Goal: Task Accomplishment & Management: Use online tool/utility

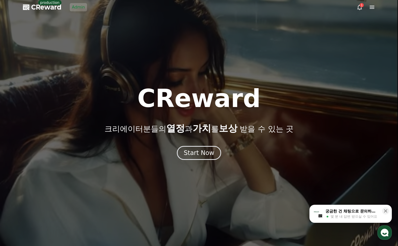
drag, startPoint x: 78, startPoint y: 8, endPoint x: 94, endPoint y: 9, distance: 15.5
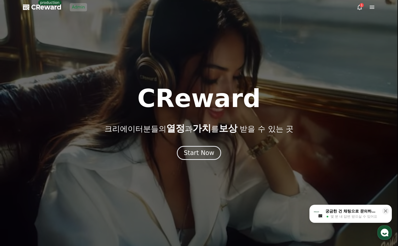
click at [78, 8] on link "Admin" at bounding box center [78, 7] width 17 height 8
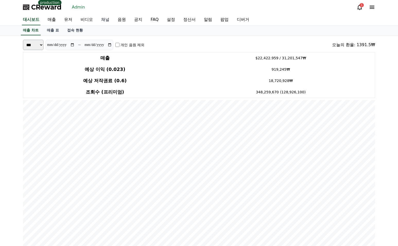
click at [102, 19] on link "채널" at bounding box center [105, 19] width 16 height 11
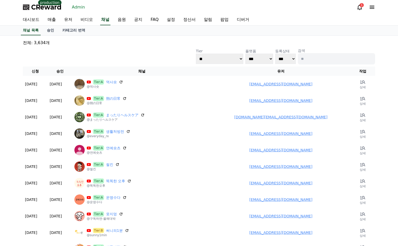
click at [313, 56] on input at bounding box center [336, 58] width 77 height 11
paste input "**********"
type input "**********"
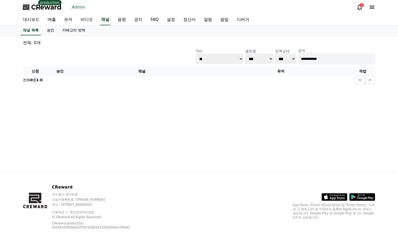
click at [91, 40] on p "전체: 0개" at bounding box center [199, 43] width 352 height 6
click at [115, 18] on link "음원" at bounding box center [122, 19] width 16 height 11
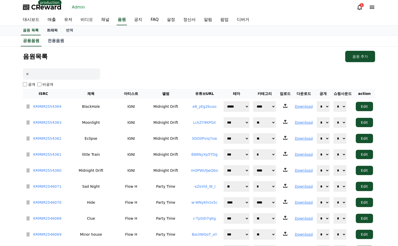
click at [53, 31] on link "트래픽" at bounding box center [52, 30] width 19 height 10
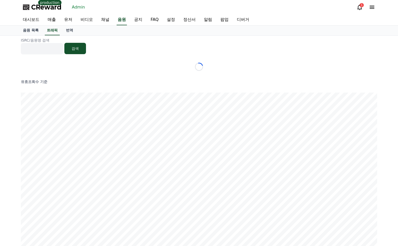
click at [54, 47] on input at bounding box center [42, 48] width 42 height 11
drag, startPoint x: 214, startPoint y: 45, endPoint x: 229, endPoint y: 46, distance: 14.4
click at [214, 45] on div "ISRC/음원명 검색 검색" at bounding box center [199, 46] width 356 height 17
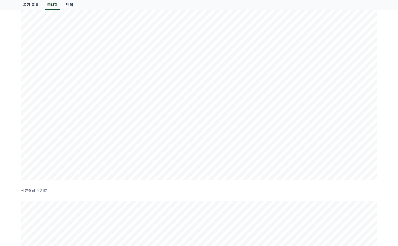
scroll to position [56, 0]
click at [384, 110] on div "ISRC/음원명 검색 검색 유효조회수 기준 신규영상수 기준" at bounding box center [199, 189] width 398 height 420
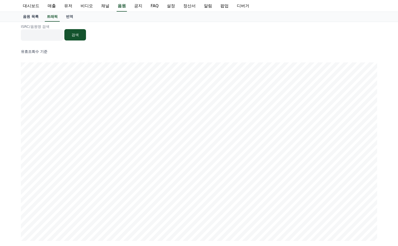
click at [391, 126] on div "ISRC/음원명 검색 검색 유효조회수 기준 신규영상수 기준" at bounding box center [199, 232] width 398 height 420
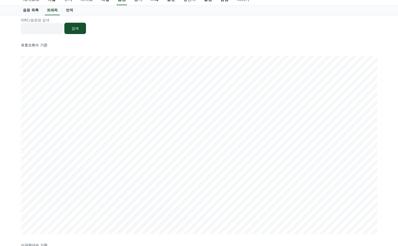
scroll to position [23, 0]
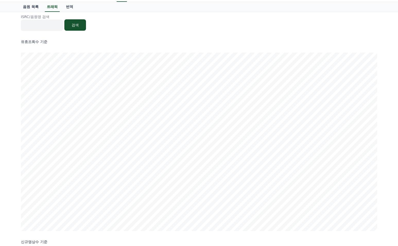
click at [139, 39] on h2 "유효조회수 기준" at bounding box center [199, 41] width 356 height 5
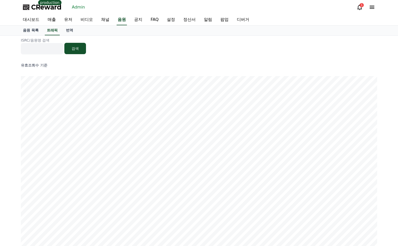
drag, startPoint x: 200, startPoint y: 49, endPoint x: 235, endPoint y: 44, distance: 35.8
click at [200, 48] on div "ISRC/음원명 검색 검색" at bounding box center [199, 46] width 356 height 17
click at [388, 148] on div "ISRC/음원명 검색 검색 유효조회수 기준 신규영상수 기준" at bounding box center [199, 246] width 398 height 420
click at [138, 63] on h2 "유효조회수 기준" at bounding box center [199, 65] width 356 height 5
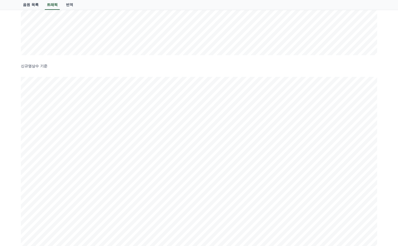
scroll to position [284, 0]
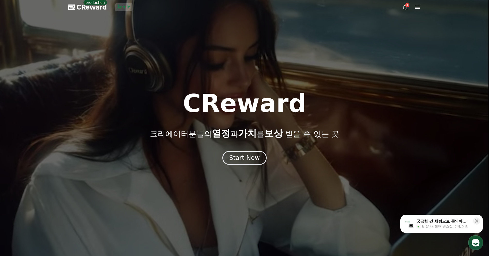
drag, startPoint x: 198, startPoint y: 36, endPoint x: 184, endPoint y: 24, distance: 18.1
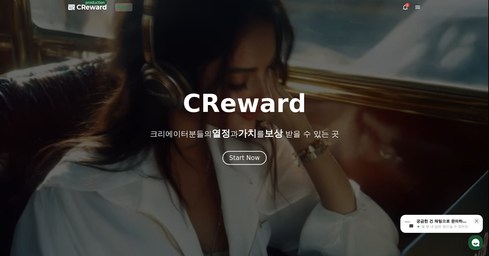
click at [198, 36] on div at bounding box center [244, 128] width 489 height 256
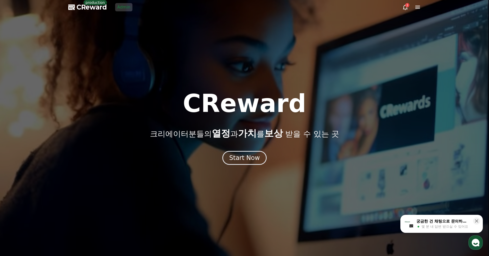
click at [128, 7] on link "Admin" at bounding box center [123, 7] width 17 height 8
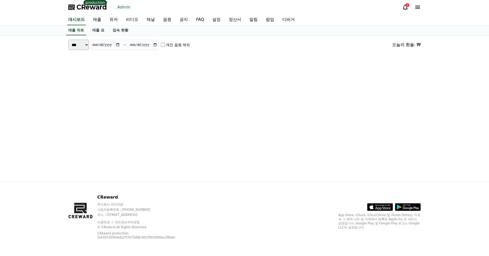
click at [193, 10] on div "CReward production Admin 1" at bounding box center [244, 7] width 360 height 14
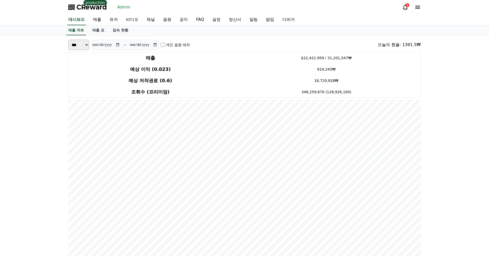
click at [443, 27] on div "매출 차트 매출 표 접속 현황" at bounding box center [244, 30] width 489 height 10
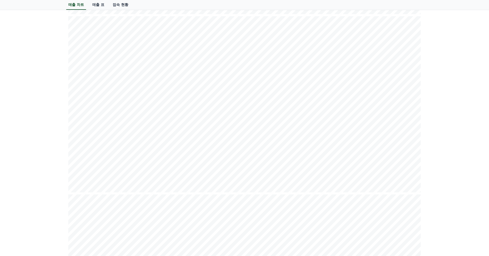
click at [443, 66] on div "**********" at bounding box center [244, 163] width 489 height 779
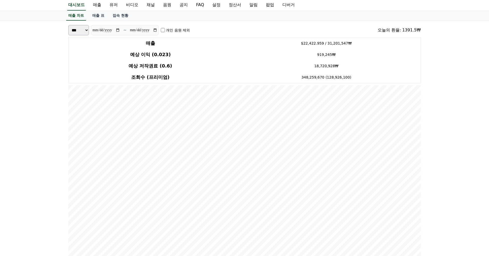
scroll to position [0, 0]
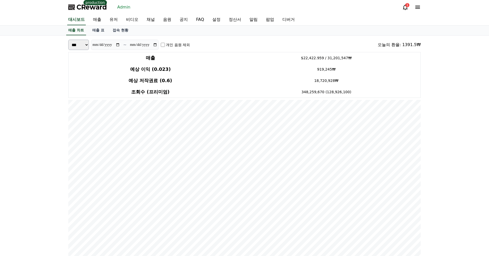
click at [105, 21] on link "유저" at bounding box center [113, 19] width 16 height 11
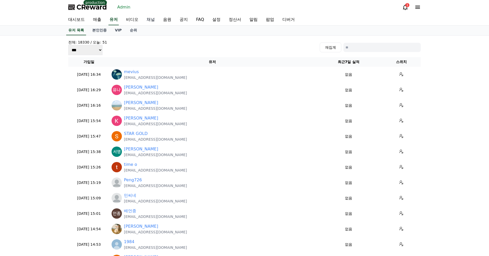
click at [142, 21] on link "채널" at bounding box center [150, 19] width 16 height 11
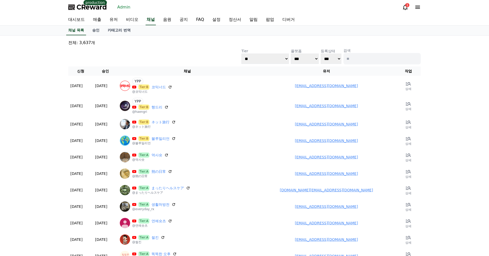
click at [376, 60] on input at bounding box center [381, 58] width 77 height 11
type input "*"
type input "***"
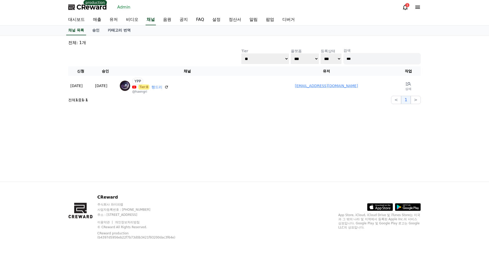
drag, startPoint x: 200, startPoint y: 129, endPoint x: 319, endPoint y: 75, distance: 131.0
click at [200, 129] on div "**********" at bounding box center [244, 109] width 360 height 146
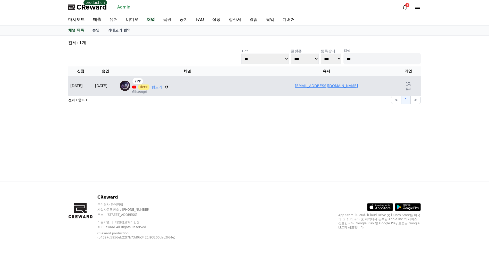
click at [312, 85] on link "[EMAIL_ADDRESS][DOMAIN_NAME]" at bounding box center [326, 86] width 63 height 4
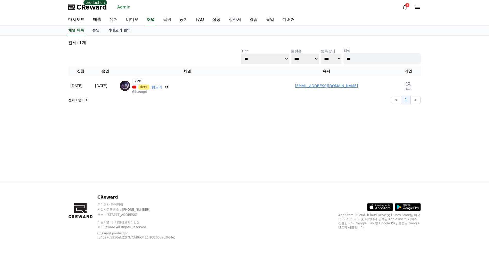
drag, startPoint x: 154, startPoint y: 39, endPoint x: 219, endPoint y: 16, distance: 68.6
click at [154, 39] on div "**********" at bounding box center [244, 72] width 356 height 68
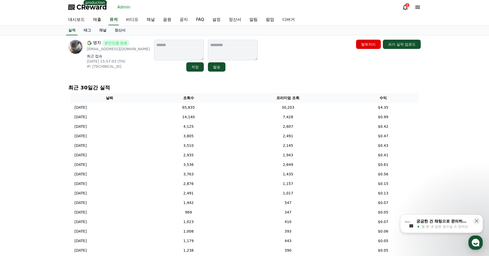
click at [281, 56] on div "명치 본인인증 완료 [EMAIL_ADDRESS][DOMAIN_NAME] 최근 접속 [DATE] 15:57:03 (TH) IP: [TECHNIC…" at bounding box center [244, 56] width 352 height 32
click at [304, 58] on div "명치 본인인증 완료 [EMAIL_ADDRESS][DOMAIN_NAME] 최근 접속 [DATE] 15:57:03 (TH) IP: [TECHNIC…" at bounding box center [244, 56] width 352 height 32
click at [97, 48] on p "[EMAIL_ADDRESS][DOMAIN_NAME]" at bounding box center [118, 48] width 63 height 5
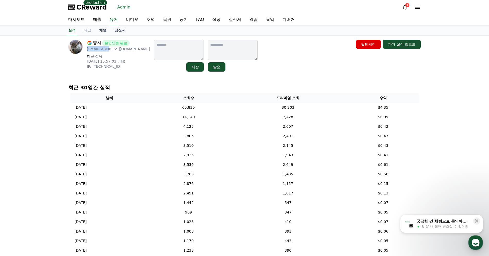
copy p "jack890113"
drag, startPoint x: 112, startPoint y: 19, endPoint x: 135, endPoint y: 24, distance: 23.1
click at [112, 19] on link "유저" at bounding box center [113, 19] width 10 height 11
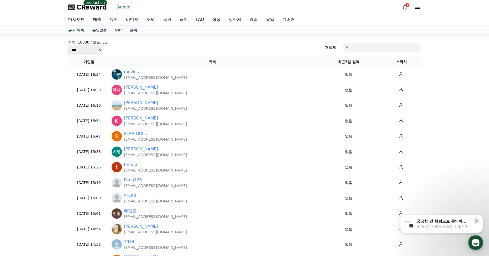
click at [357, 48] on input at bounding box center [381, 47] width 77 height 9
type input "*"
paste input "**********"
type input "**********"
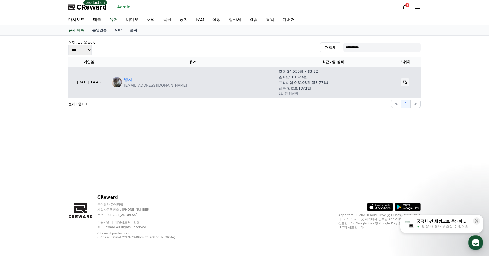
click at [403, 83] on icon at bounding box center [405, 82] width 4 height 4
